Goal: Task Accomplishment & Management: Use online tool/utility

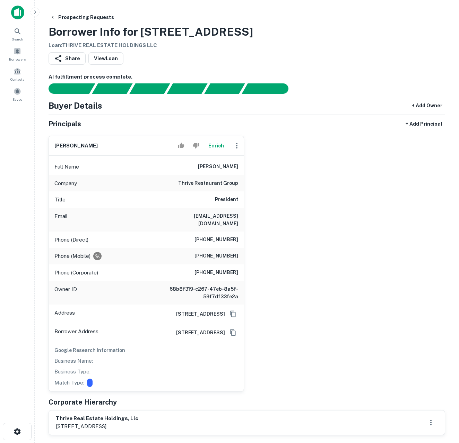
click at [216, 150] on button "Enrich" at bounding box center [216, 146] width 22 height 14
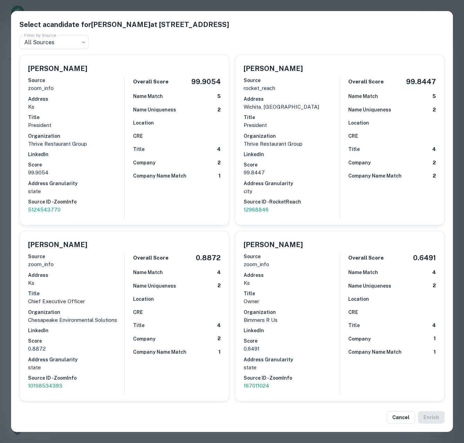
click at [302, 3] on div "Select a candidate for Greg Stroud at 1877 N Rock Rd Filter by Source All Sourc…" at bounding box center [232, 221] width 464 height 443
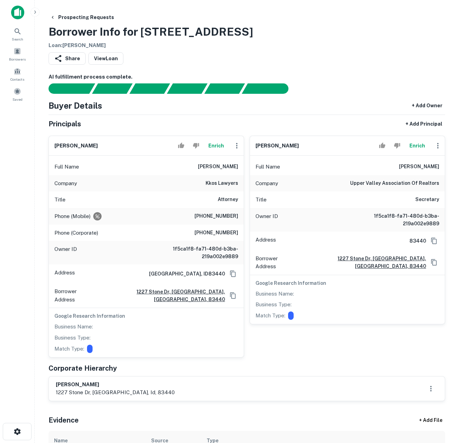
click at [322, 169] on div "Full Name jordan cherrington" at bounding box center [347, 167] width 195 height 17
click at [215, 146] on button "Enrich" at bounding box center [216, 146] width 22 height 14
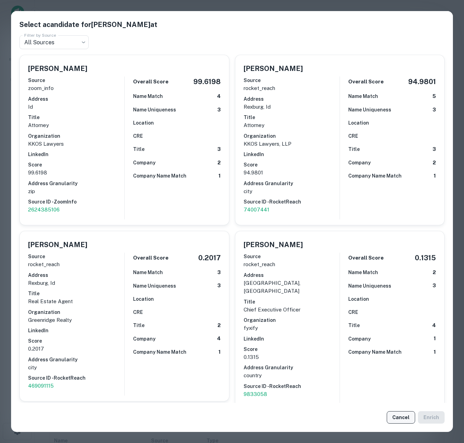
click at [399, 418] on button "Cancel" at bounding box center [400, 417] width 28 height 12
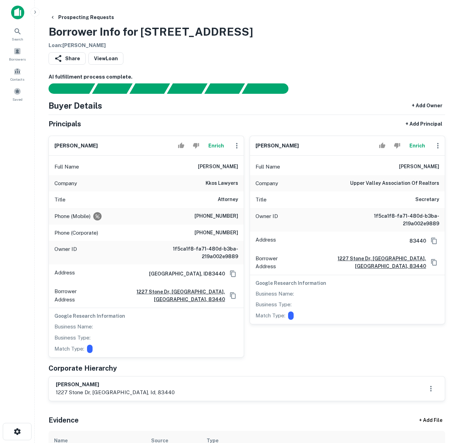
click at [417, 144] on button "Enrich" at bounding box center [417, 146] width 22 height 14
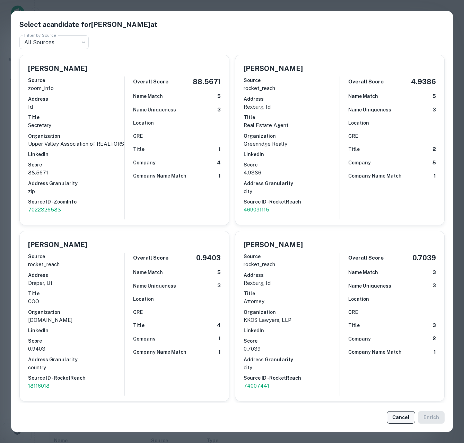
click at [401, 419] on button "Cancel" at bounding box center [400, 417] width 28 height 12
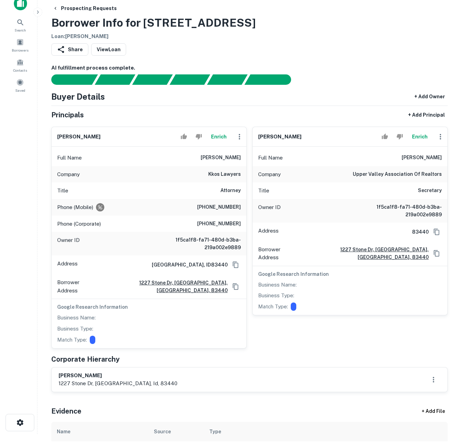
scroll to position [14, 0]
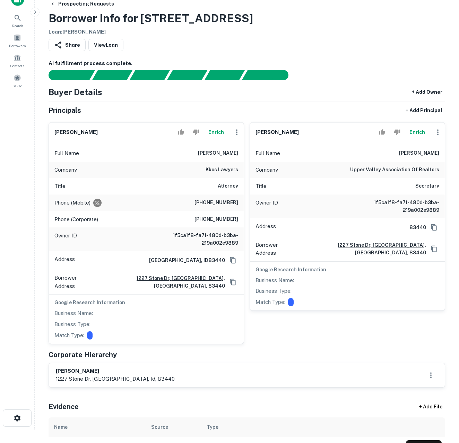
click at [417, 132] on button "Enrich" at bounding box center [417, 132] width 22 height 14
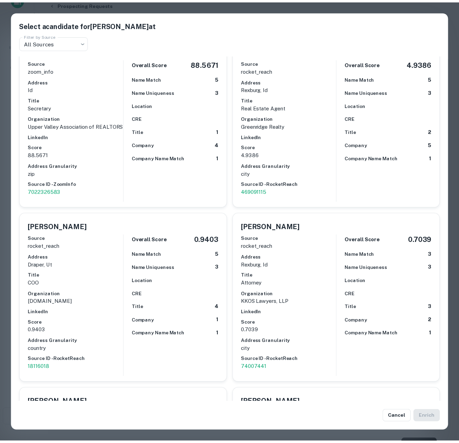
scroll to position [0, 0]
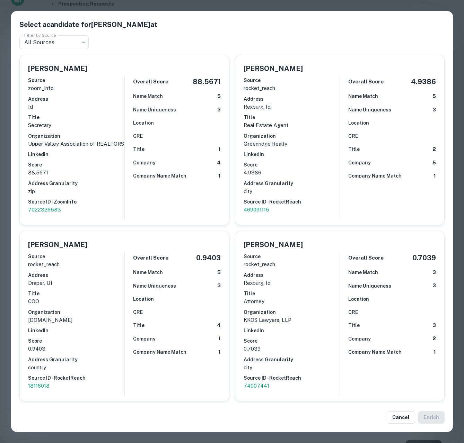
click at [234, 6] on div "Select a candidate for Jordan Cherrington at Filter by Source All Sources *** F…" at bounding box center [232, 221] width 464 height 443
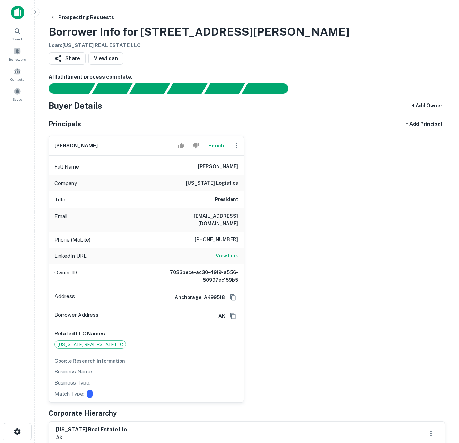
click at [217, 148] on button "Enrich" at bounding box center [216, 146] width 22 height 14
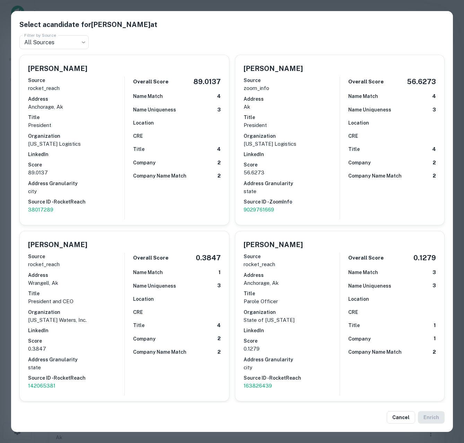
click at [5, 180] on div "Select a candidate for Darryl Waters at Filter by Source All Sources *** Filter…" at bounding box center [232, 221] width 464 height 443
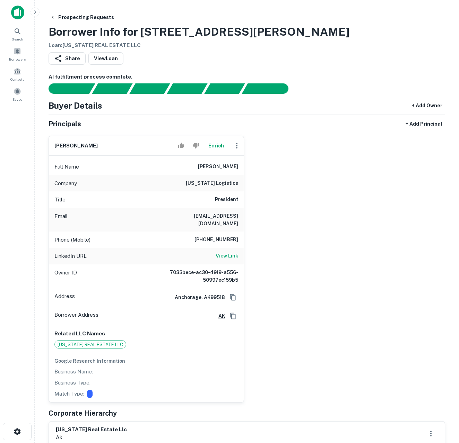
click at [311, 188] on div "darryl waters Enrich Full Name darryl waters Company alaska logistics Title Pre…" at bounding box center [244, 266] width 402 height 273
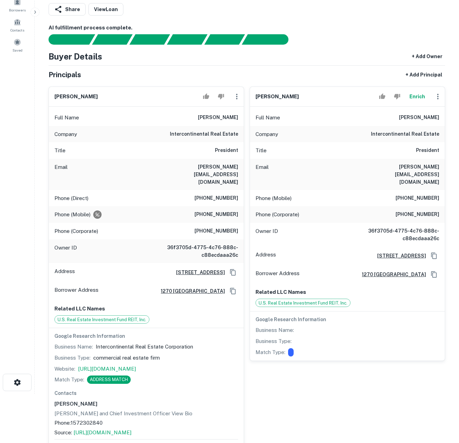
scroll to position [14, 0]
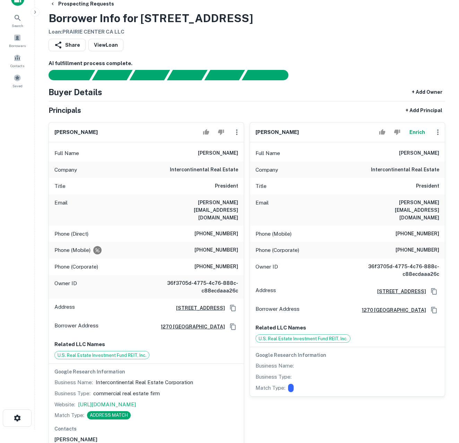
click at [416, 133] on button "Enrich" at bounding box center [417, 132] width 22 height 14
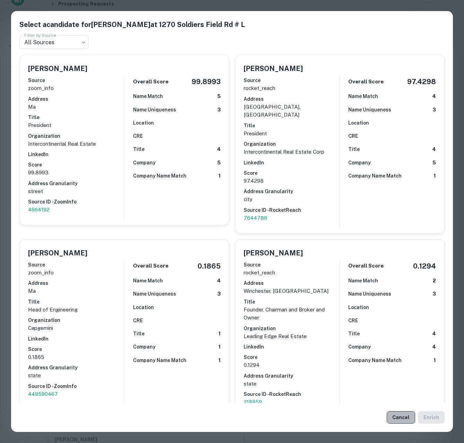
click at [399, 422] on button "Cancel" at bounding box center [400, 417] width 28 height 12
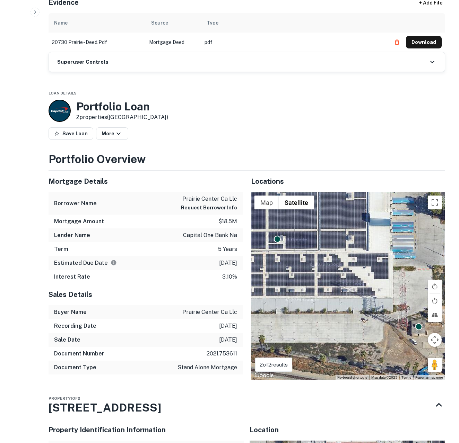
scroll to position [941, 0]
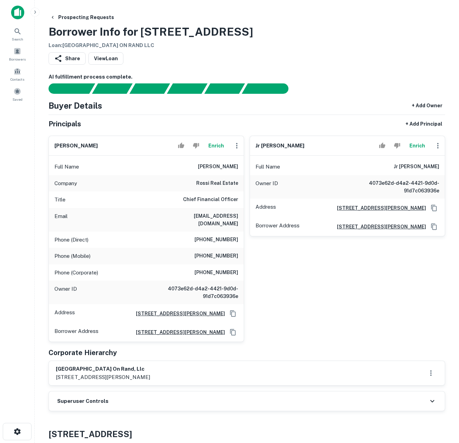
click at [212, 145] on button "Enrich" at bounding box center [216, 146] width 22 height 14
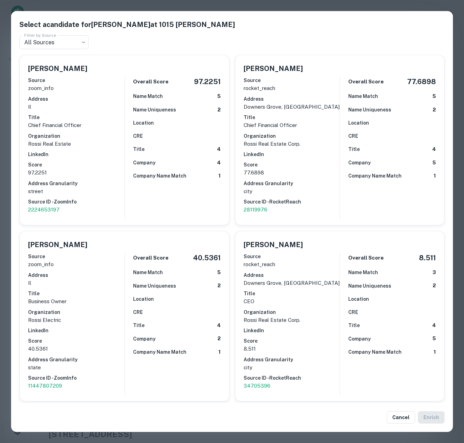
click at [323, 3] on div "Select a candidate for [PERSON_NAME] at [STREET_ADDRESS][PERSON_NAME] Filter by…" at bounding box center [232, 221] width 464 height 443
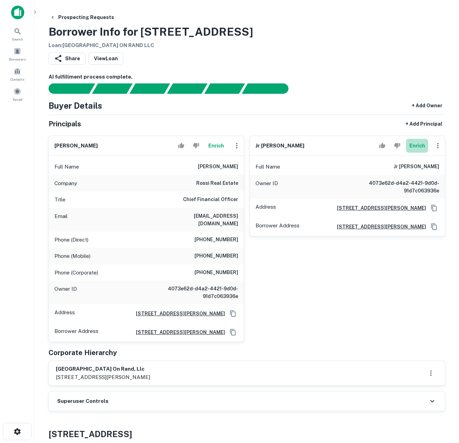
click at [411, 146] on button "Enrich" at bounding box center [417, 146] width 22 height 14
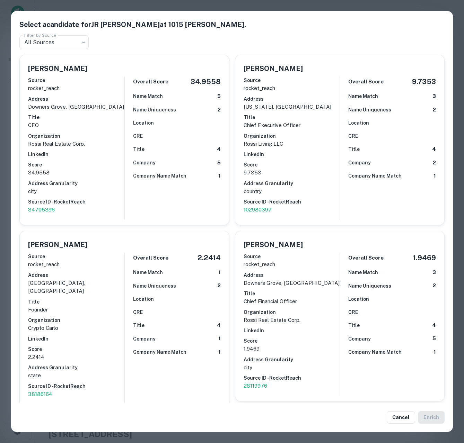
click at [258, 7] on div "Select a candidate for JR CARLO ROSSI at 1015 butterfield rd. Filter by Source …" at bounding box center [232, 221] width 464 height 443
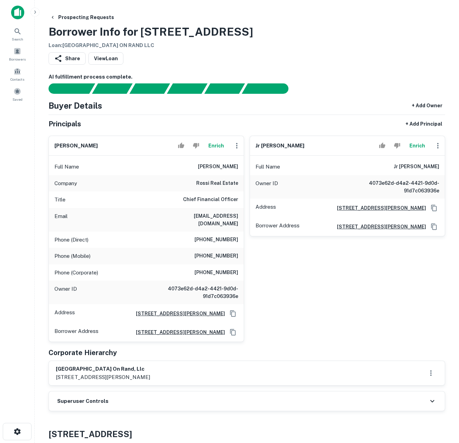
click at [216, 147] on button "Enrich" at bounding box center [216, 146] width 22 height 14
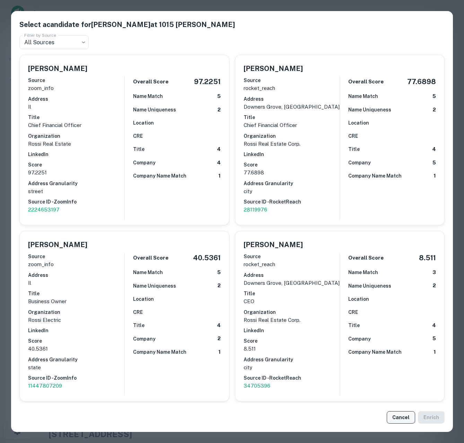
click at [398, 416] on button "Cancel" at bounding box center [400, 417] width 28 height 12
